Goal: Book appointment/travel/reservation

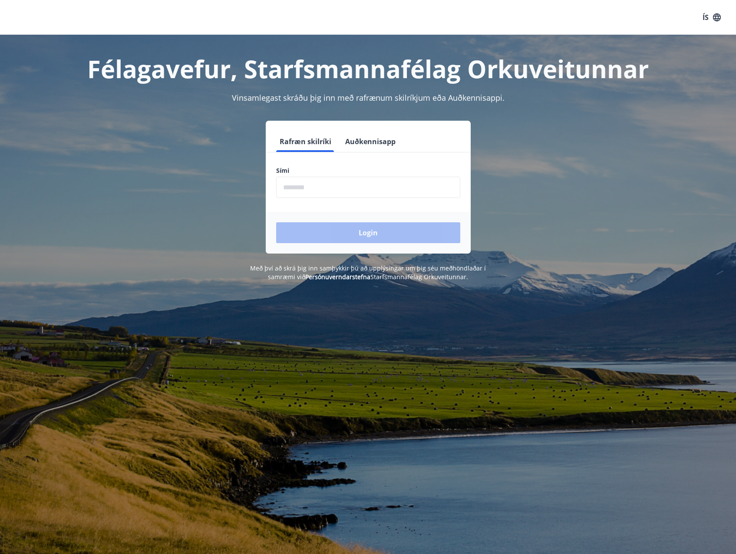
click at [326, 181] on input "phone" at bounding box center [368, 187] width 184 height 21
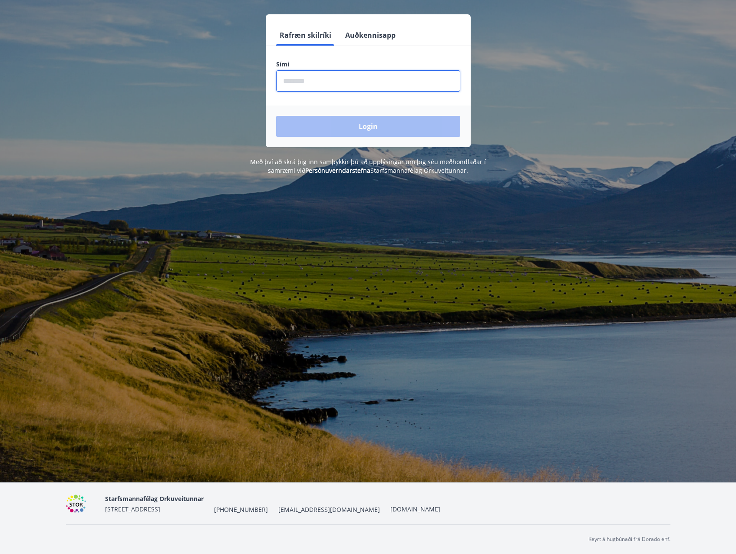
type input "********"
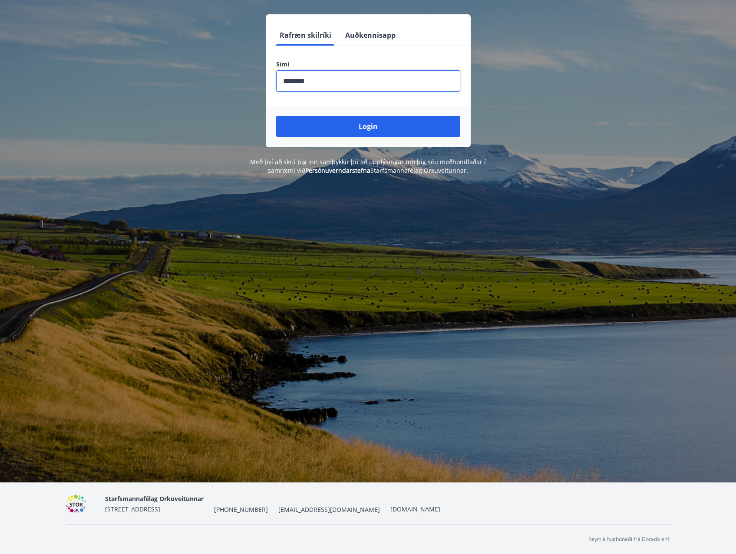
click at [347, 82] on input "phone" at bounding box center [368, 80] width 184 height 21
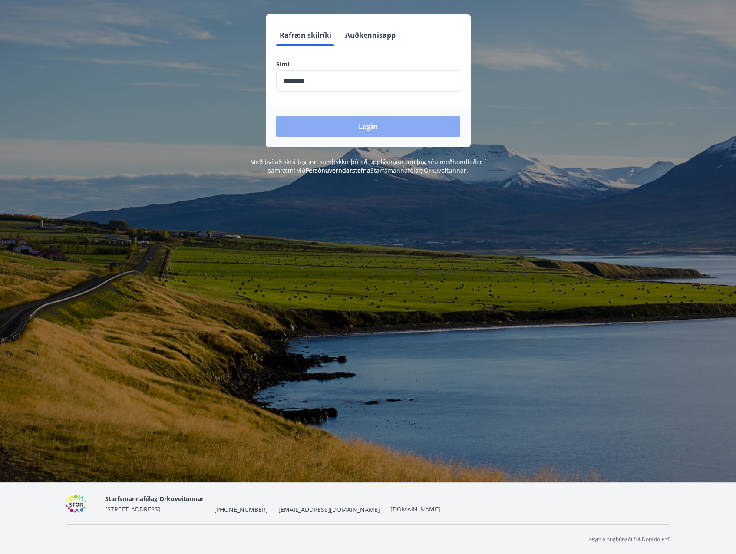
click at [377, 127] on button "Login" at bounding box center [368, 126] width 184 height 21
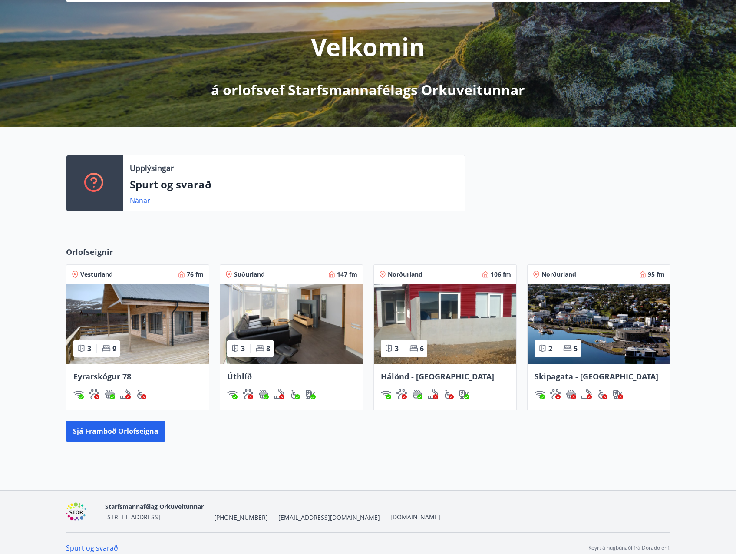
scroll to position [99, 0]
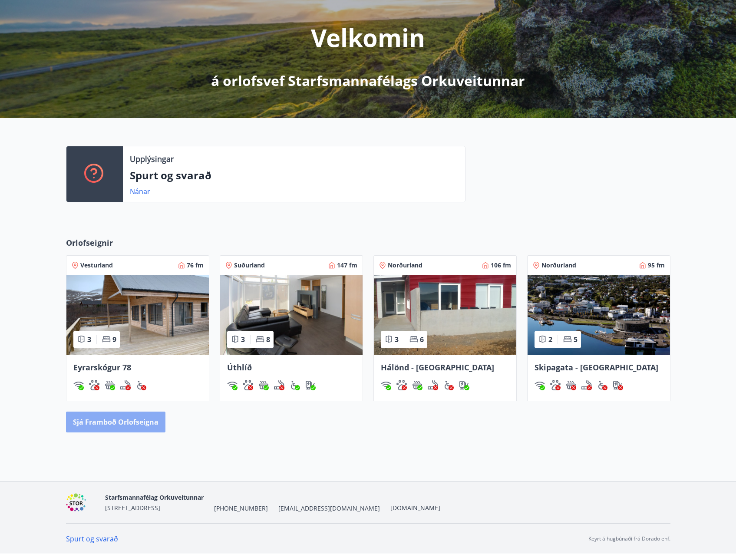
click at [138, 425] on button "Sjá framboð orlofseigna" at bounding box center [115, 422] width 99 height 21
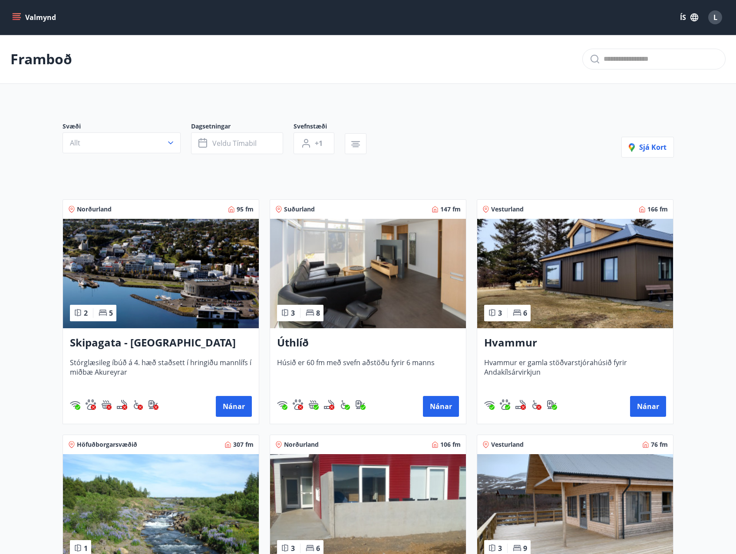
click at [579, 281] on img at bounding box center [575, 273] width 196 height 109
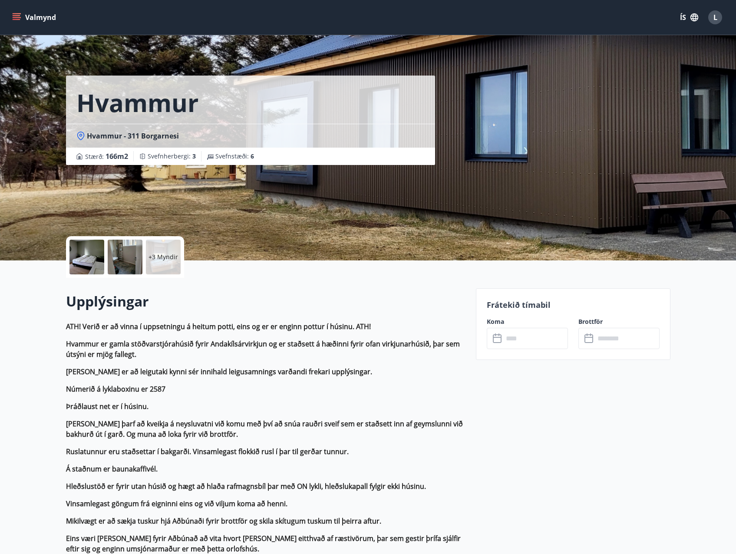
click at [125, 267] on div at bounding box center [125, 257] width 35 height 35
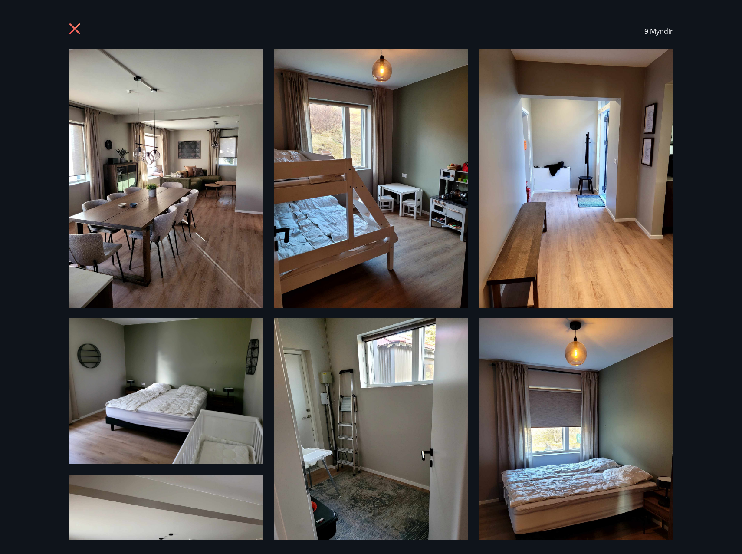
click at [74, 30] on icon at bounding box center [74, 28] width 11 height 11
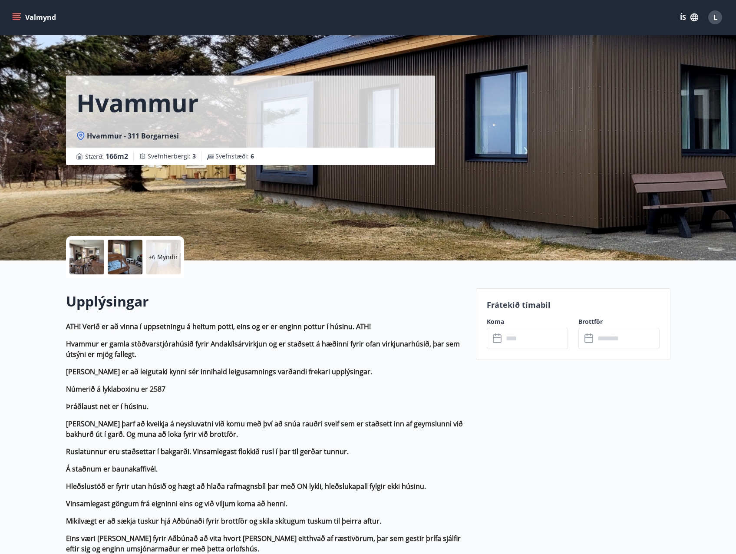
click at [155, 255] on p "+6 Myndir" at bounding box center [163, 257] width 30 height 9
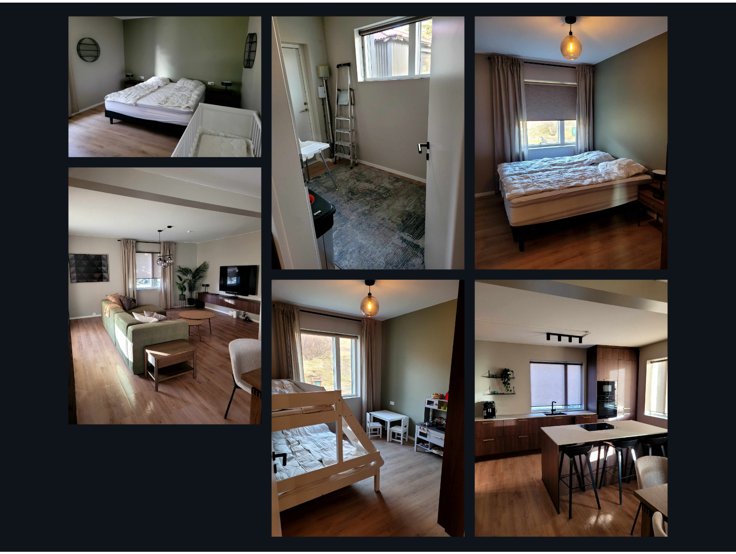
scroll to position [309, 0]
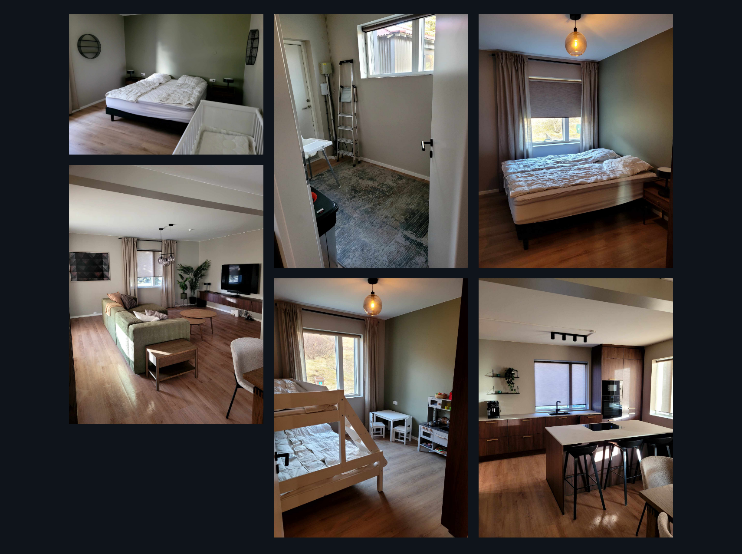
click at [33, 31] on div "9 Myndir" at bounding box center [371, 277] width 742 height 554
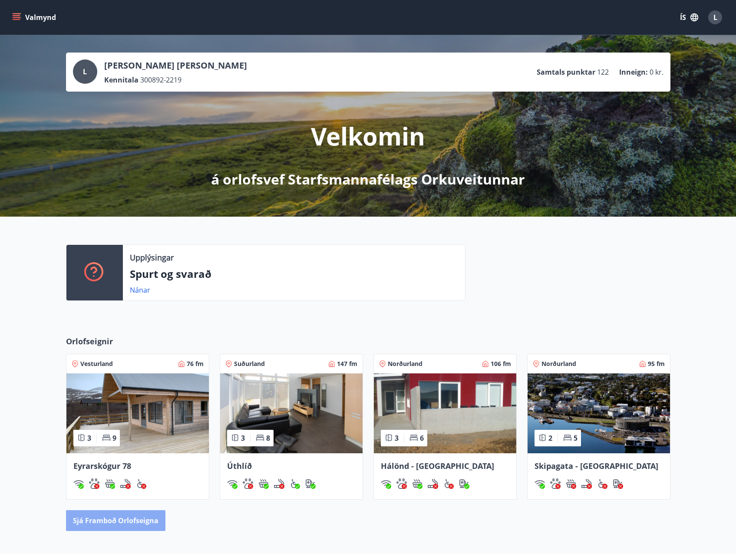
click at [135, 529] on button "Sjá framboð orlofseigna" at bounding box center [115, 520] width 99 height 21
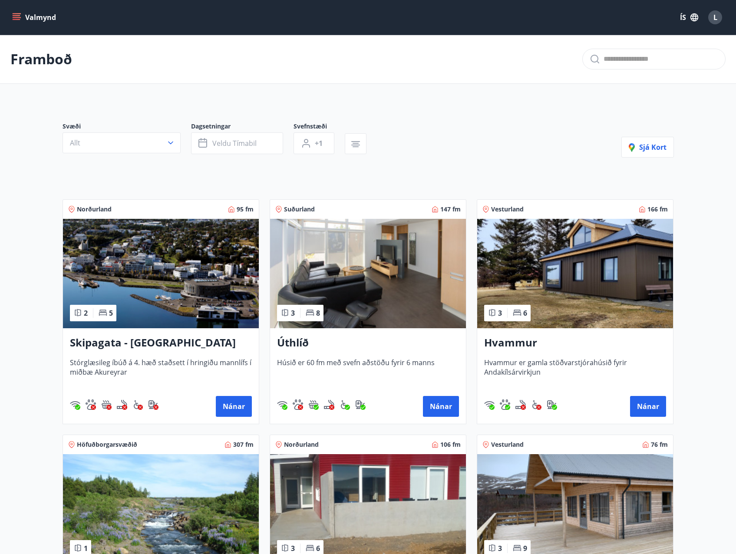
click at [641, 260] on img at bounding box center [575, 273] width 196 height 109
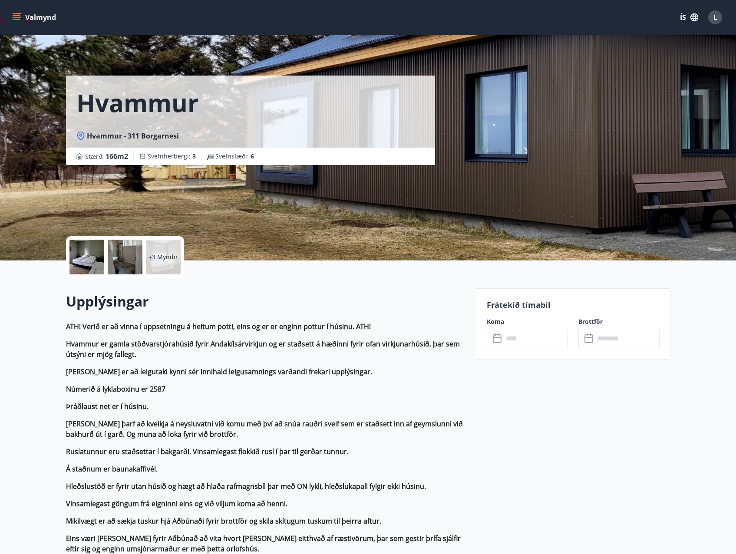
click at [168, 259] on p "+3 Myndir" at bounding box center [163, 257] width 30 height 9
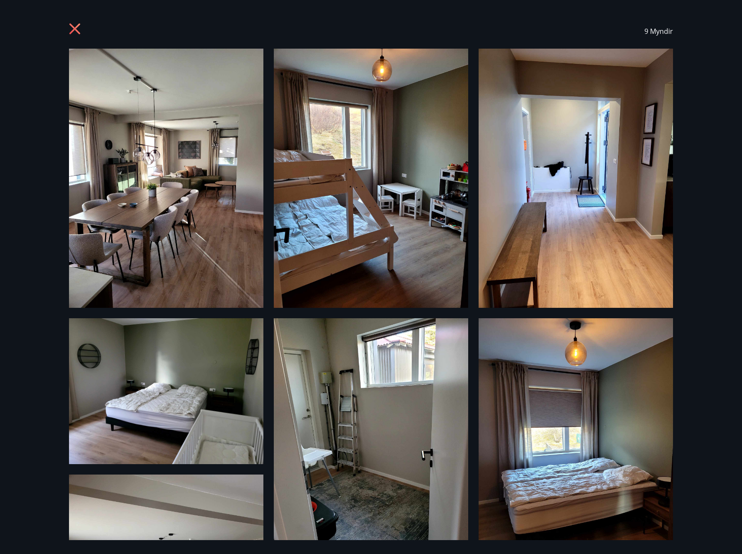
click at [72, 30] on icon at bounding box center [76, 30] width 14 height 14
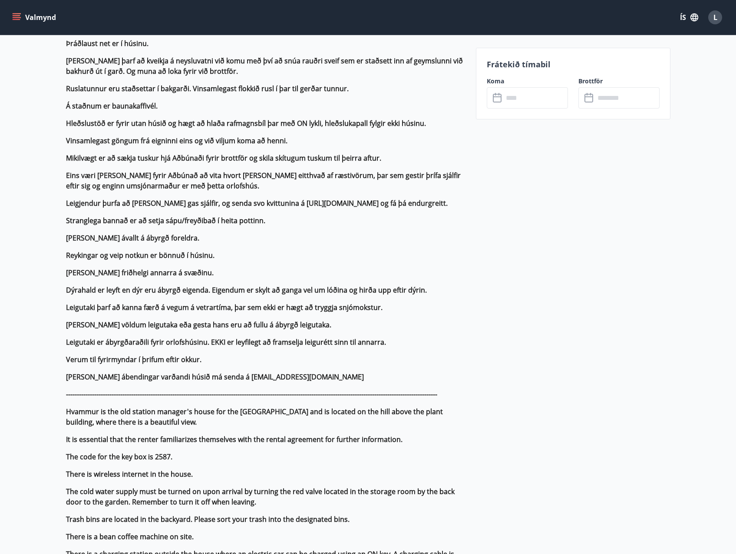
scroll to position [347, 0]
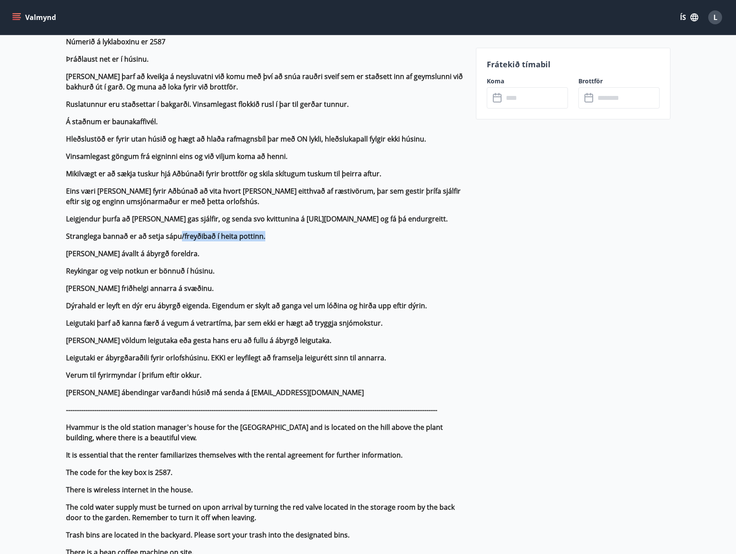
drag, startPoint x: 181, startPoint y: 241, endPoint x: 289, endPoint y: 261, distance: 110.0
click at [291, 241] on p "Stranglega bannað er að setja sápu/freyðibað í heita pottinn." at bounding box center [265, 236] width 399 height 10
click at [285, 283] on p "[PERSON_NAME] friðhelgi annarra á svæðinu." at bounding box center [265, 288] width 399 height 10
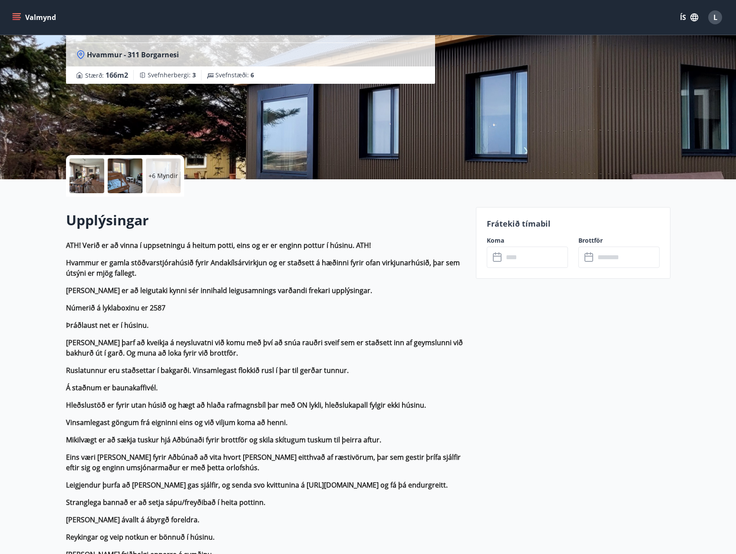
scroll to position [0, 0]
